Goal: Information Seeking & Learning: Learn about a topic

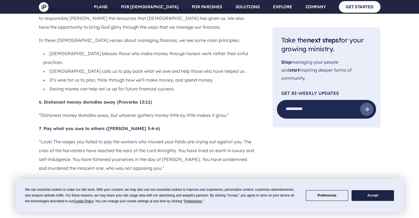
scroll to position [800, 0]
drag, startPoint x: 167, startPoint y: 129, endPoint x: 107, endPoint y: 128, distance: 59.8
click at [107, 203] on p "9. The plans of the diligent lead to profit (Proverbs 21:5)" at bounding box center [147, 207] width 216 height 9
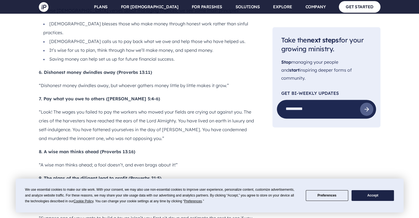
scroll to position [833, 0]
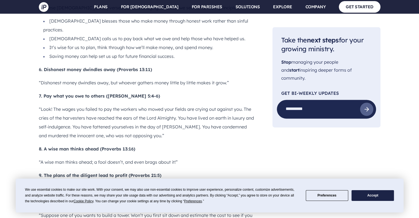
drag, startPoint x: 150, startPoint y: 122, endPoint x: 47, endPoint y: 123, distance: 102.8
click at [47, 197] on p "10. Sit down and estimate the cost ([DEMOGRAPHIC_DATA]:28)" at bounding box center [147, 201] width 216 height 9
copy b "Sit down and estimate the cost ([DEMOGRAPHIC_DATA]:28)"
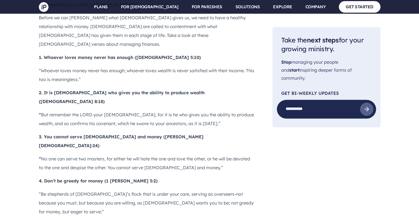
scroll to position [504, 0]
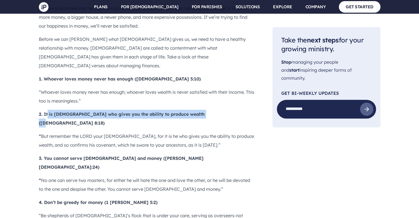
drag, startPoint x: 216, startPoint y: 81, endPoint x: 48, endPoint y: 83, distance: 167.6
click at [48, 110] on p "2. It is [DEMOGRAPHIC_DATA] who gives you the ability to produce wealth ([DEMOG…" at bounding box center [147, 119] width 216 height 18
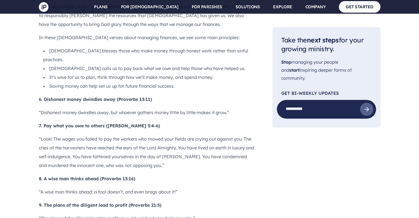
scroll to position [805, 0]
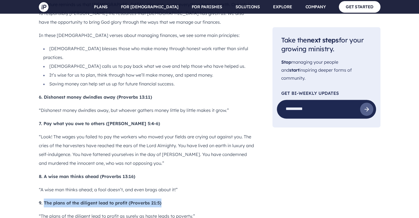
drag, startPoint x: 165, startPoint y: 122, endPoint x: 43, endPoint y: 122, distance: 121.3
click at [43, 198] on p "9. The plans of the diligent lead to profit (Proverbs 21:5)" at bounding box center [147, 202] width 216 height 9
copy b "The plans of the diligent lead to profit (Proverbs 21:5)"
